Goal: Task Accomplishment & Management: Complete application form

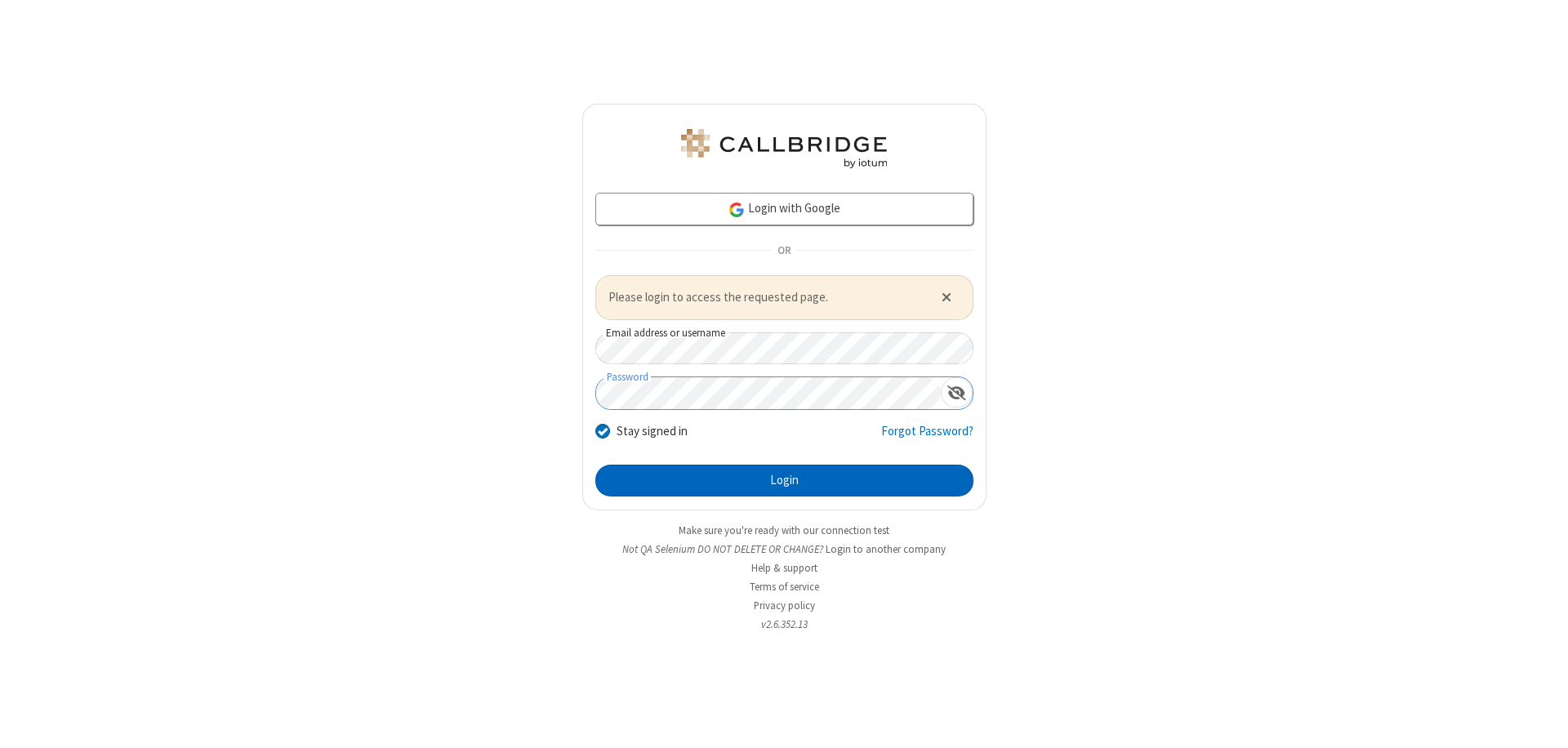
click at [784, 480] on button "Login" at bounding box center [784, 481] width 378 height 33
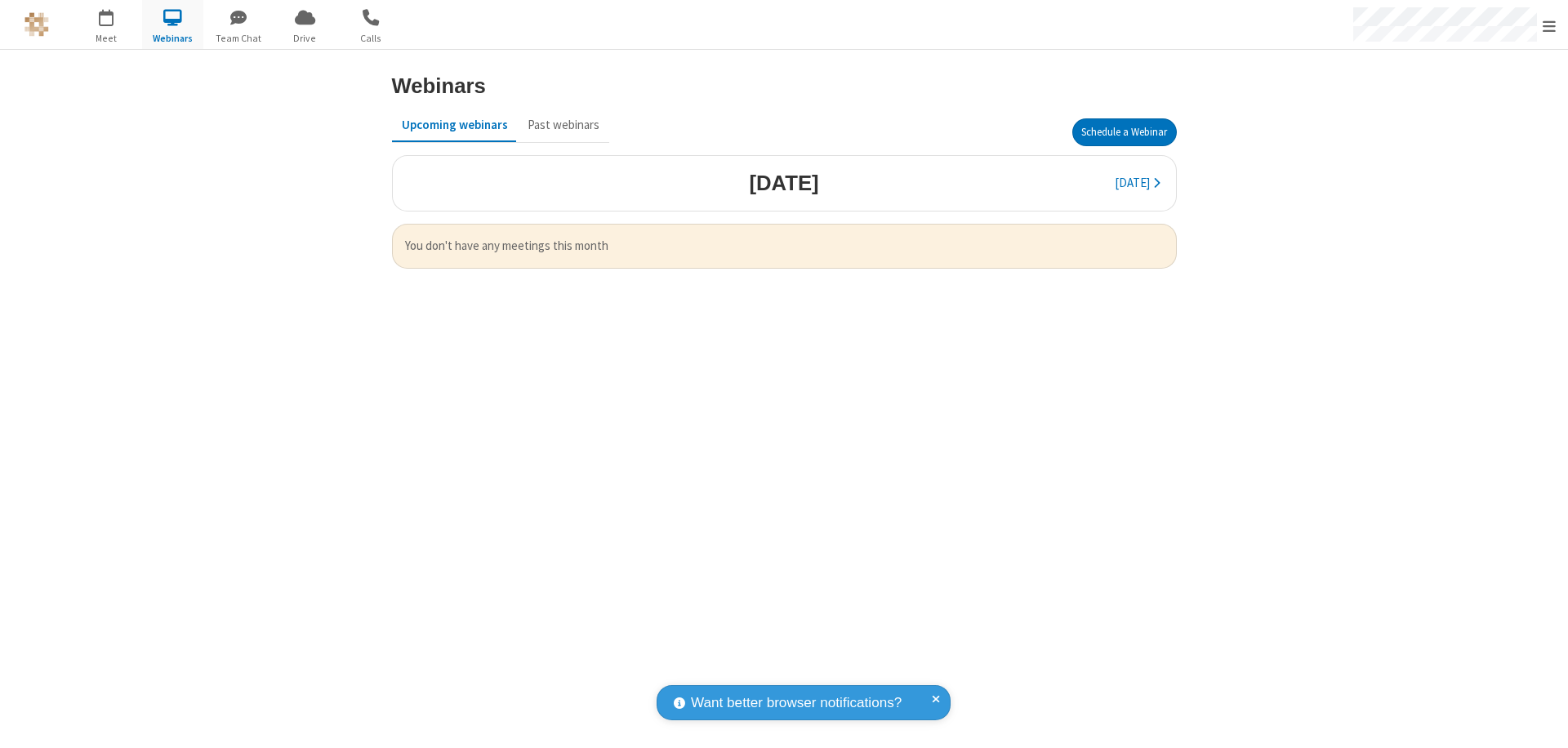
click at [1124, 132] on button "Schedule a Webinar" at bounding box center [1125, 132] width 105 height 28
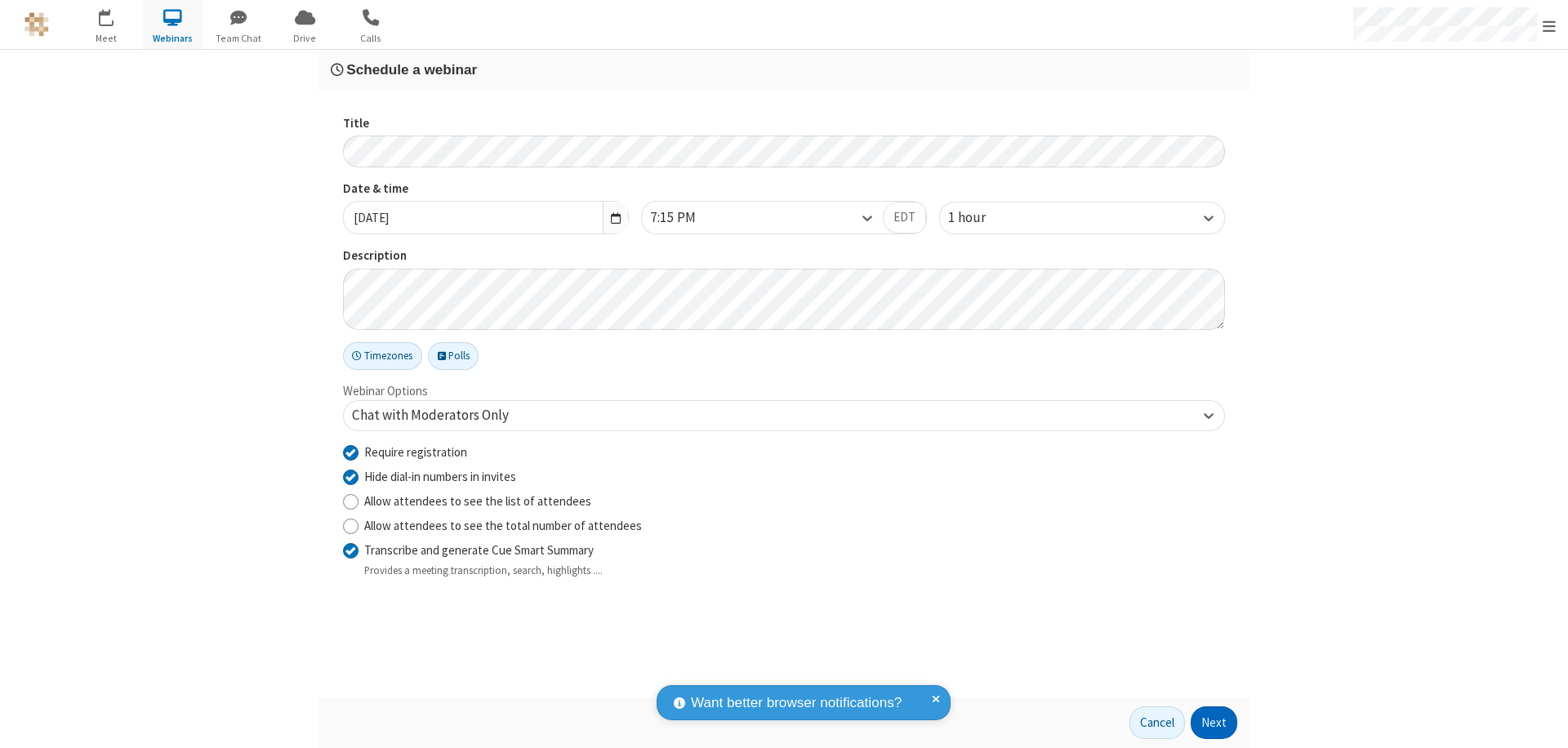
click at [1214, 723] on button "Next" at bounding box center [1214, 723] width 46 height 33
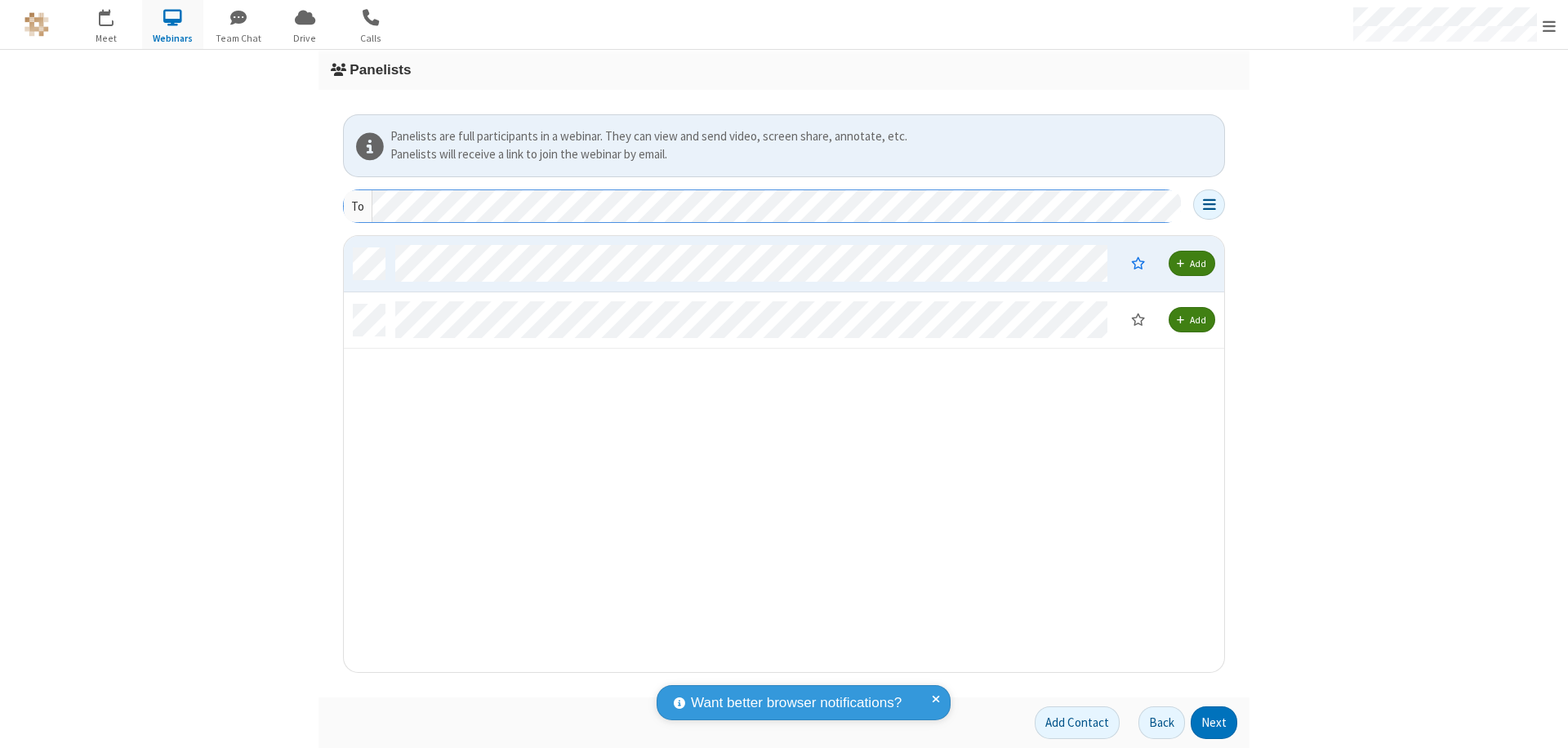
scroll to position [424, 868]
click at [1214, 723] on button "Next" at bounding box center [1214, 723] width 46 height 33
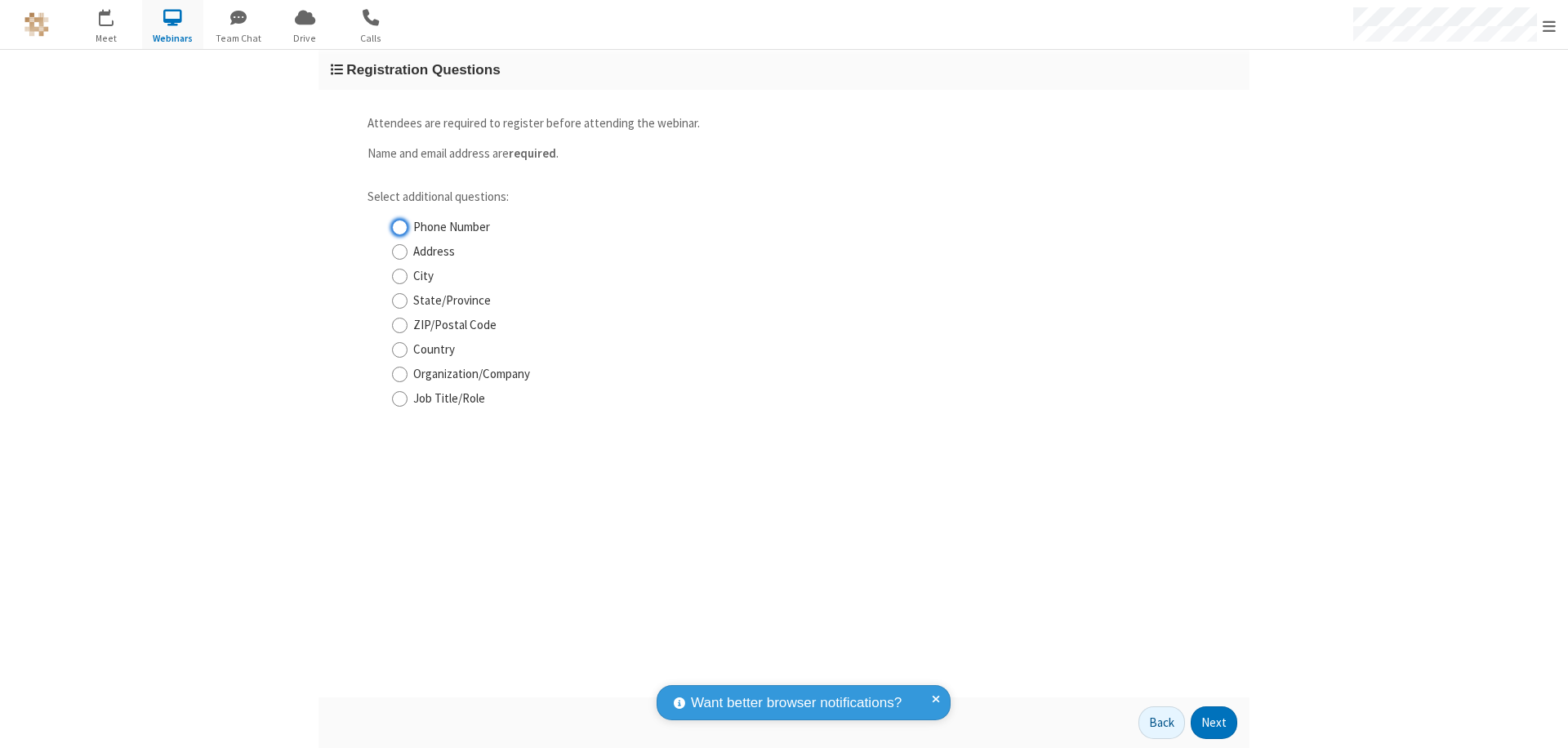
click at [400, 227] on input "Phone Number" at bounding box center [399, 227] width 15 height 17
checkbox input "true"
click at [1214, 723] on button "Next" at bounding box center [1214, 723] width 46 height 33
